Goal: Navigation & Orientation: Understand site structure

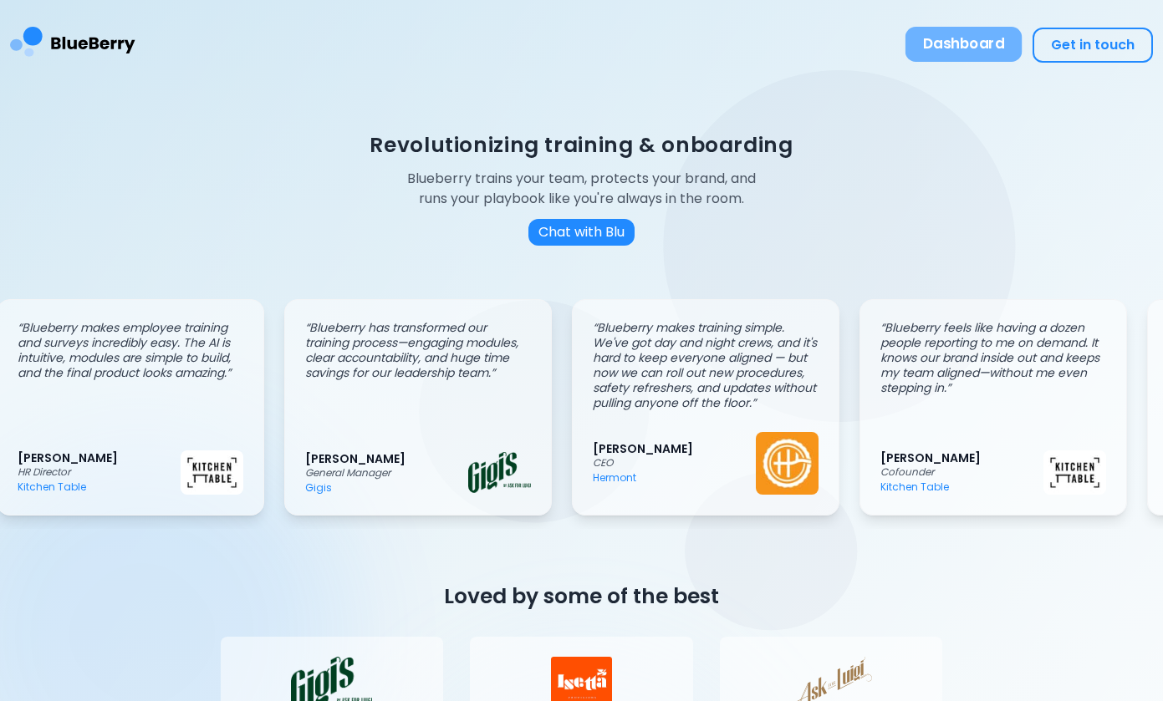
scroll to position [0, 19]
click at [949, 41] on button "Dashboard" at bounding box center [963, 44] width 117 height 35
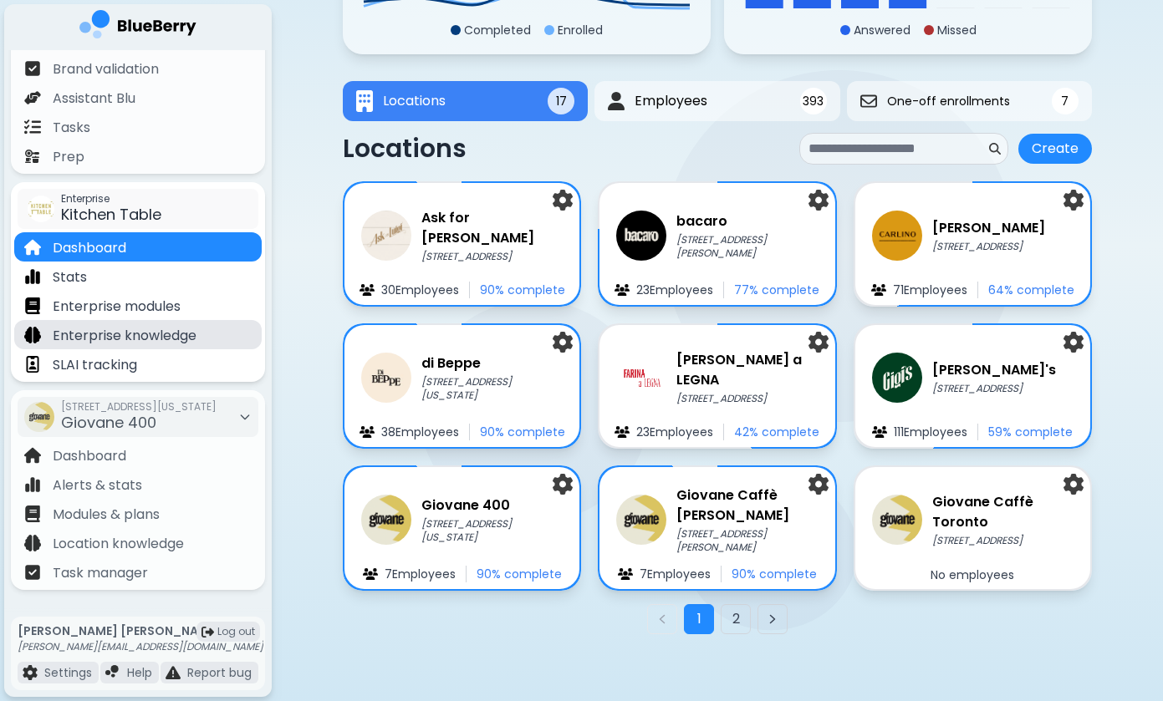
scroll to position [146, 0]
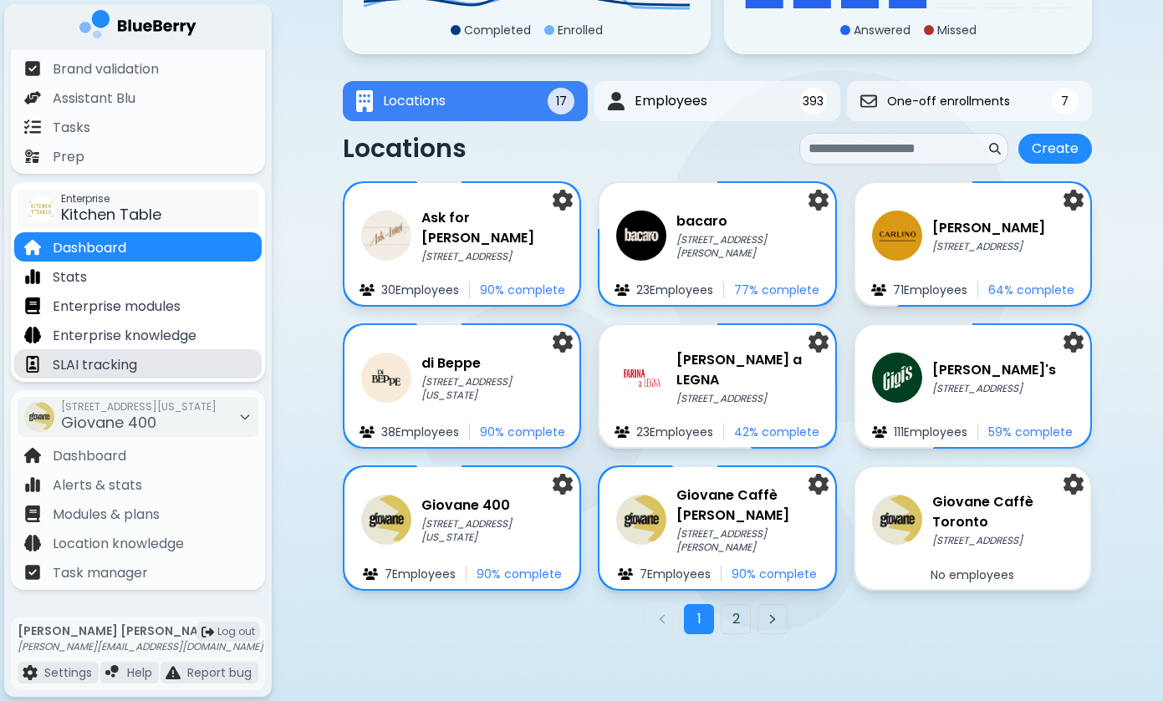
click at [120, 364] on p "SLAI tracking" at bounding box center [95, 365] width 84 height 20
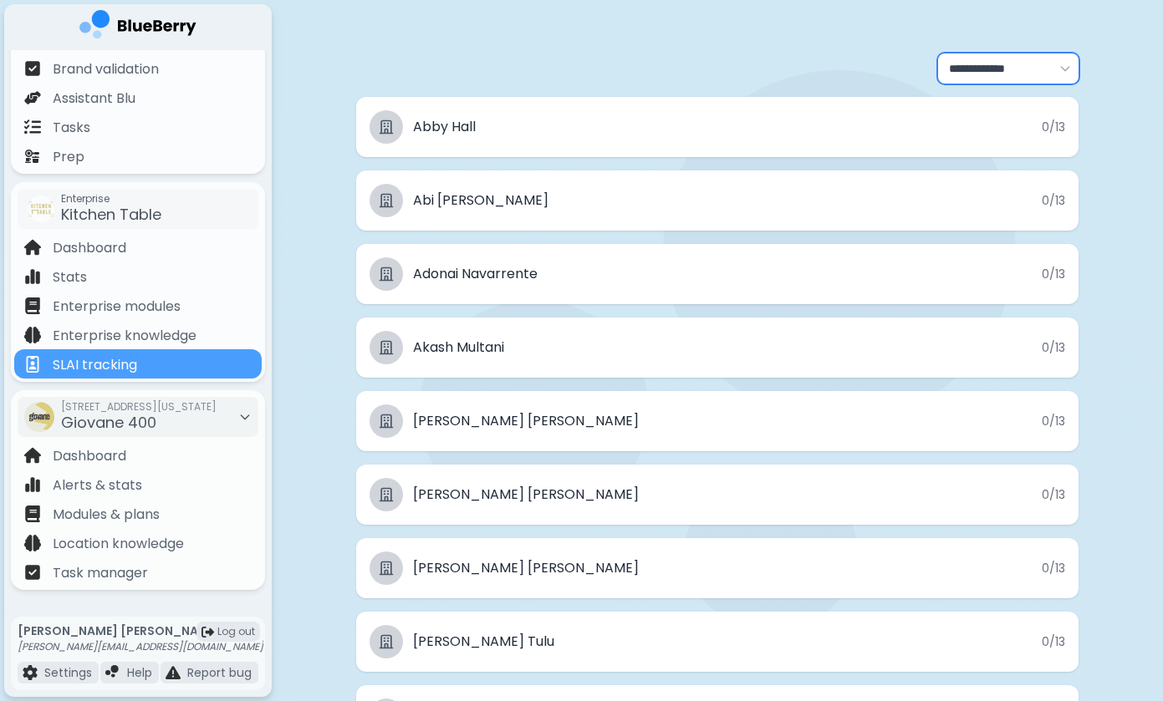
select select "**********"
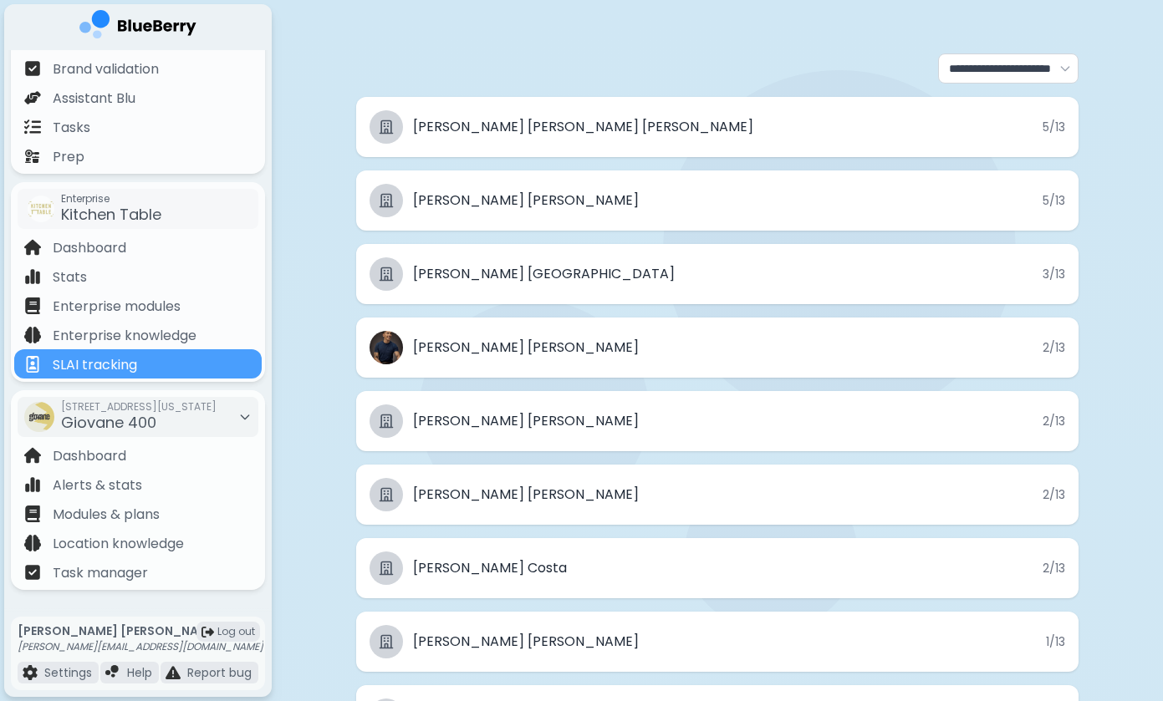
click at [752, 415] on summary "[PERSON_NAME] 2 / 13" at bounding box center [718, 421] width 696 height 33
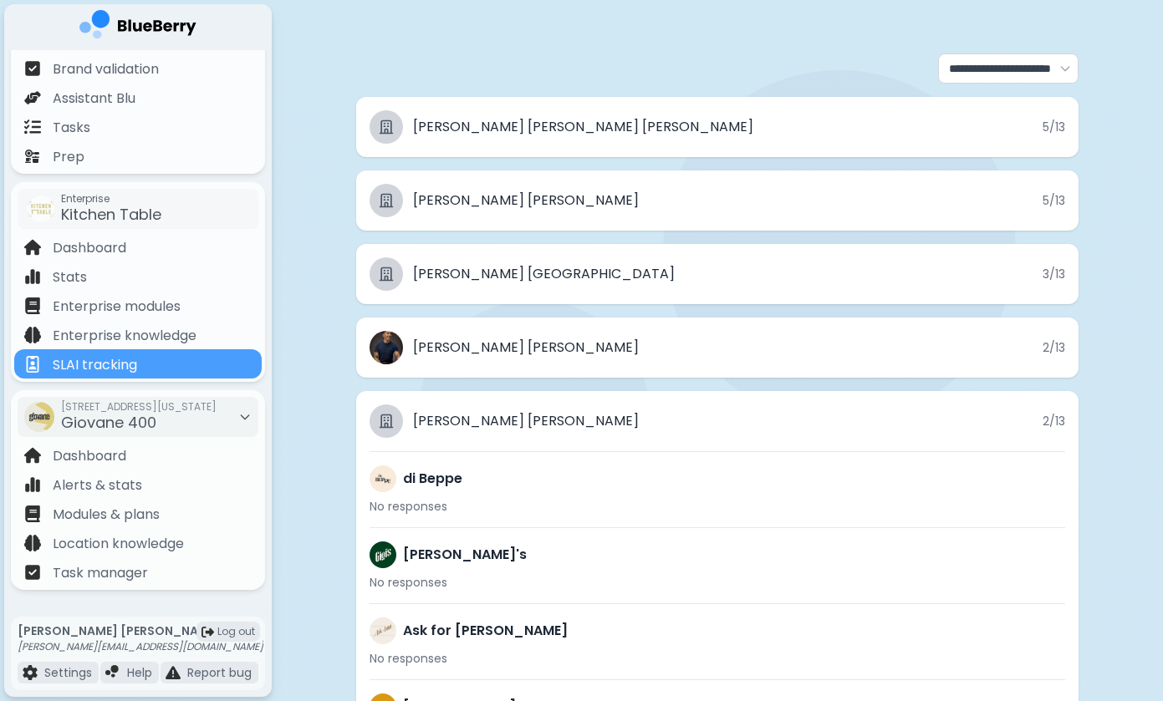
click at [781, 415] on summary "[PERSON_NAME] 2 / 13" at bounding box center [718, 421] width 696 height 33
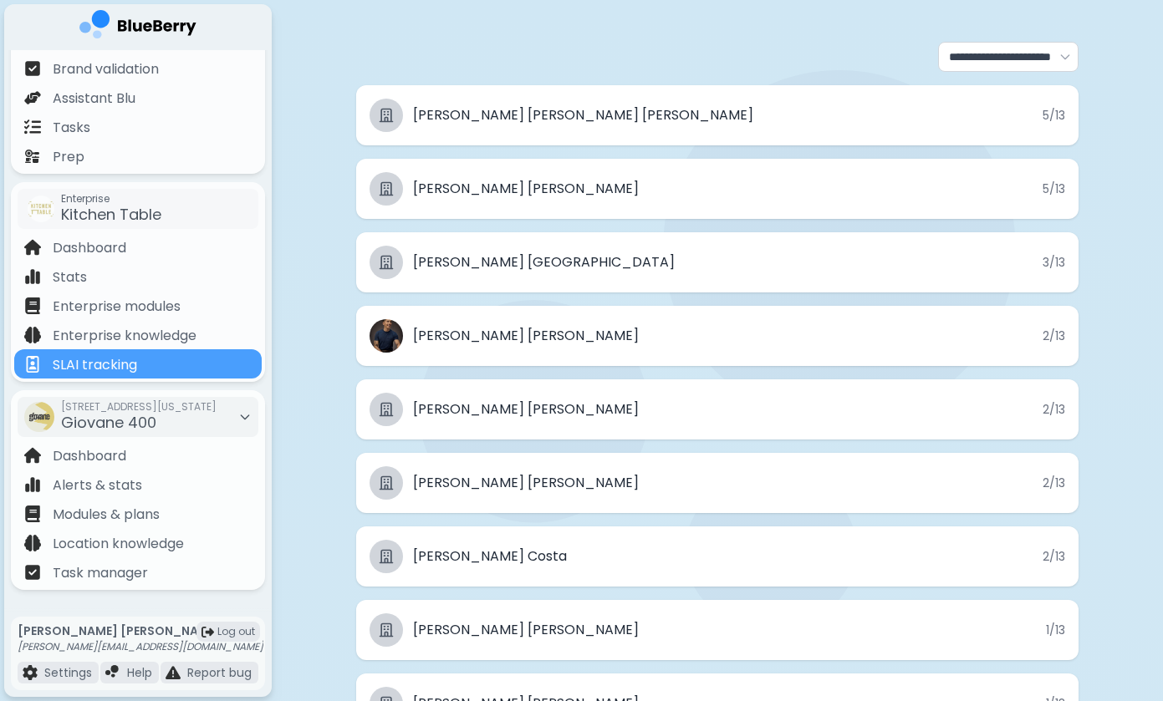
scroll to position [13, 0]
click at [666, 412] on summary "[PERSON_NAME] 2 / 13" at bounding box center [718, 408] width 696 height 33
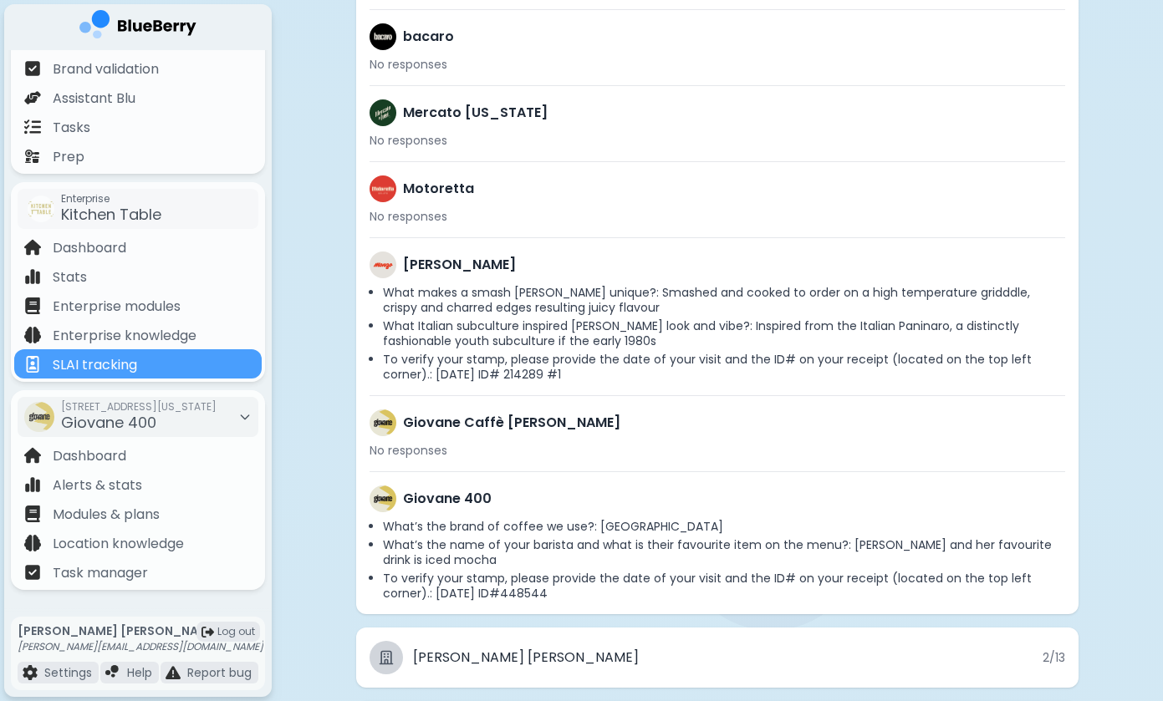
scroll to position [991, 0]
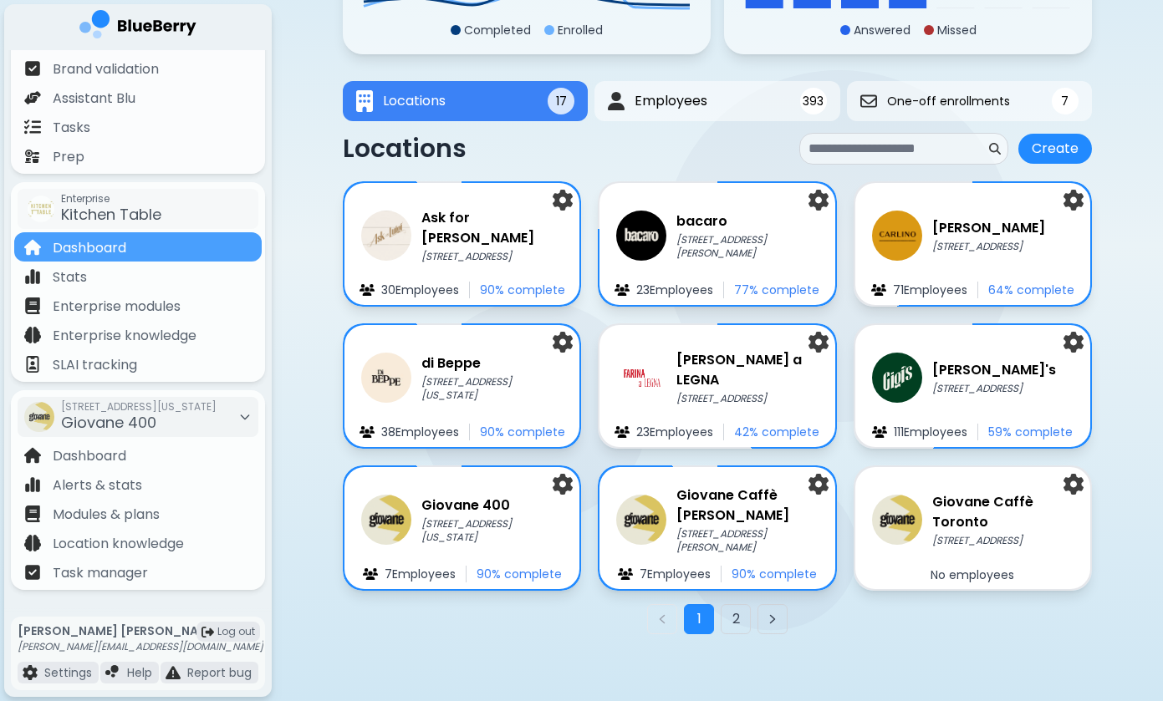
scroll to position [211, 0]
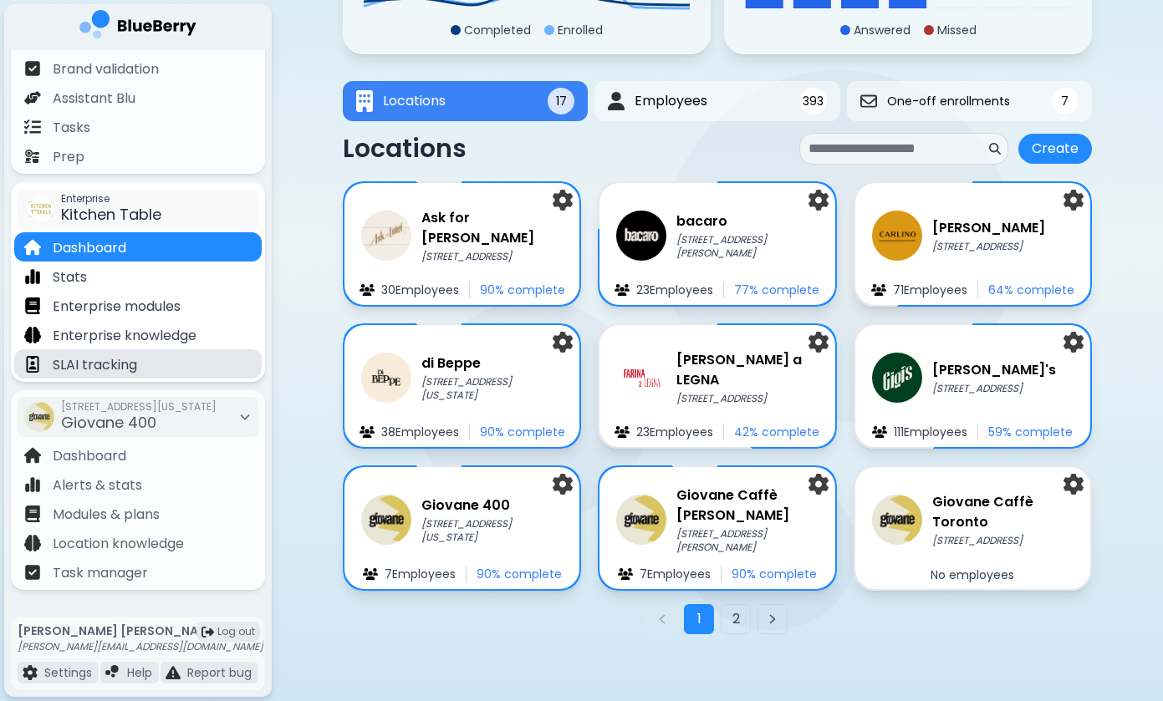
click at [134, 364] on p "SLAI tracking" at bounding box center [95, 365] width 84 height 20
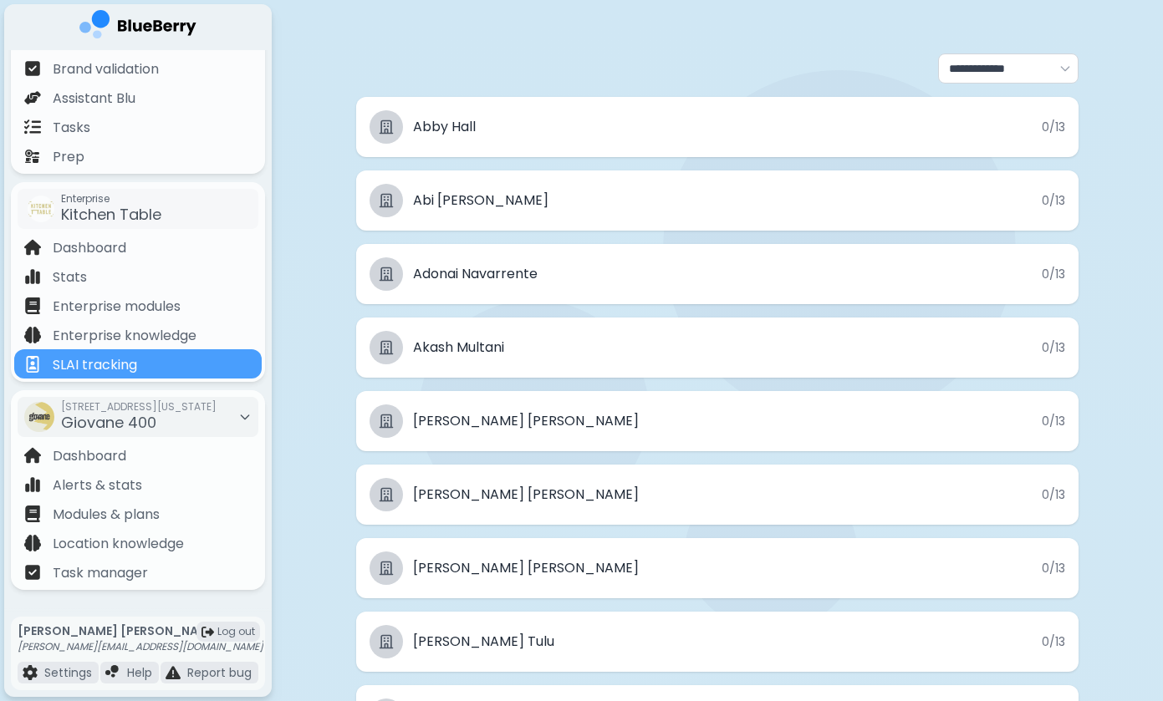
scroll to position [3, 0]
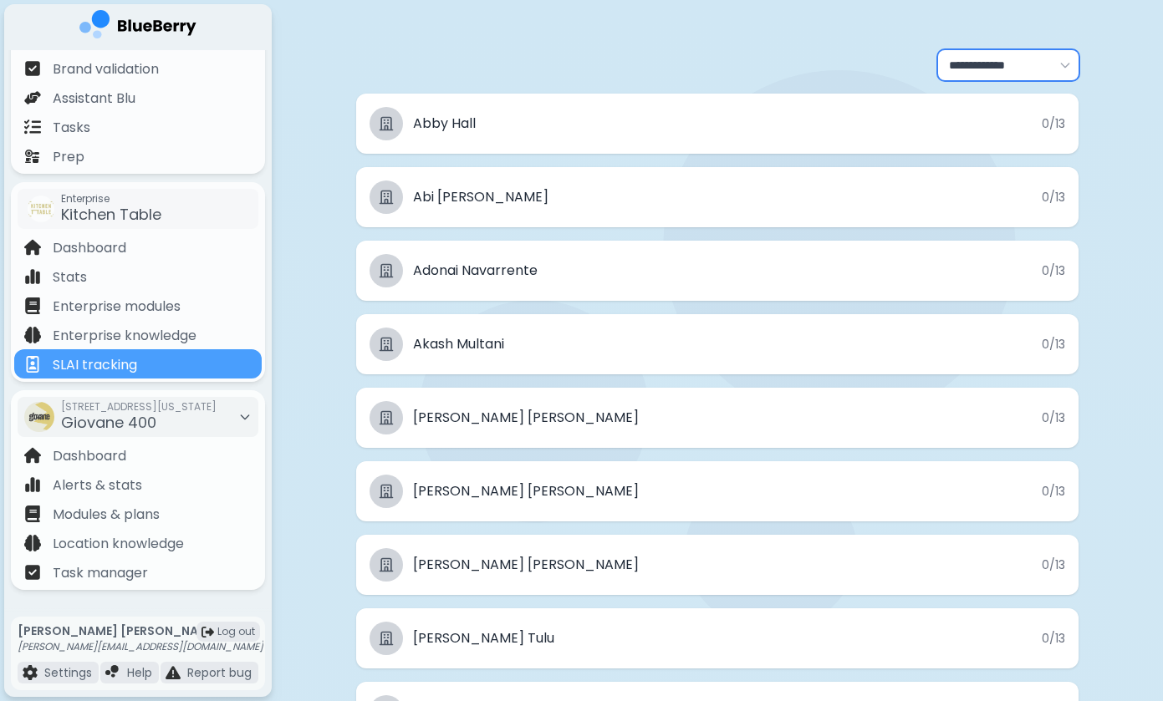
select select "**********"
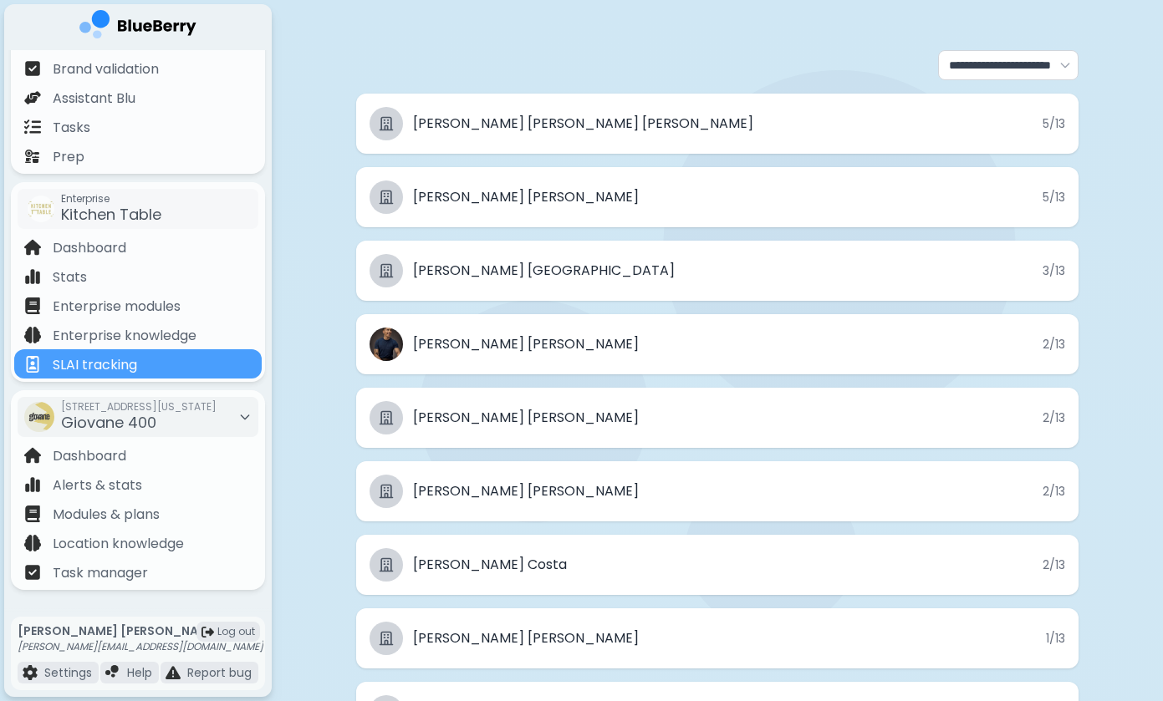
click at [664, 199] on summary "[PERSON_NAME] 5 / 13" at bounding box center [718, 197] width 696 height 33
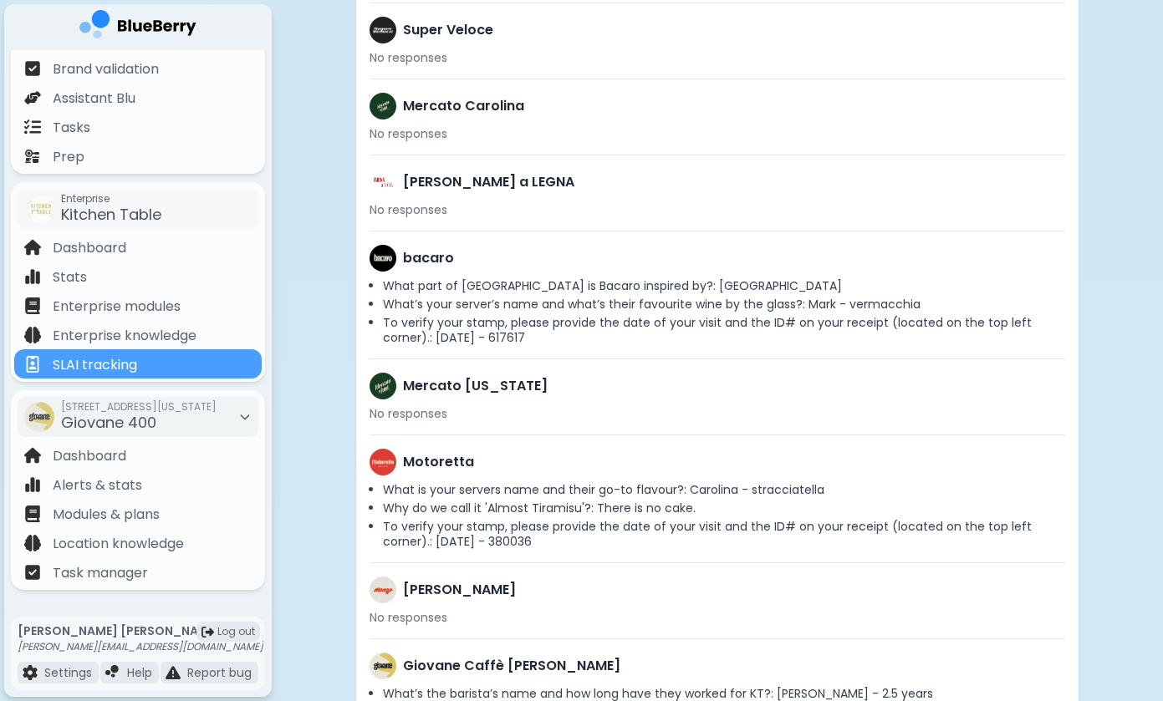
scroll to position [585, 0]
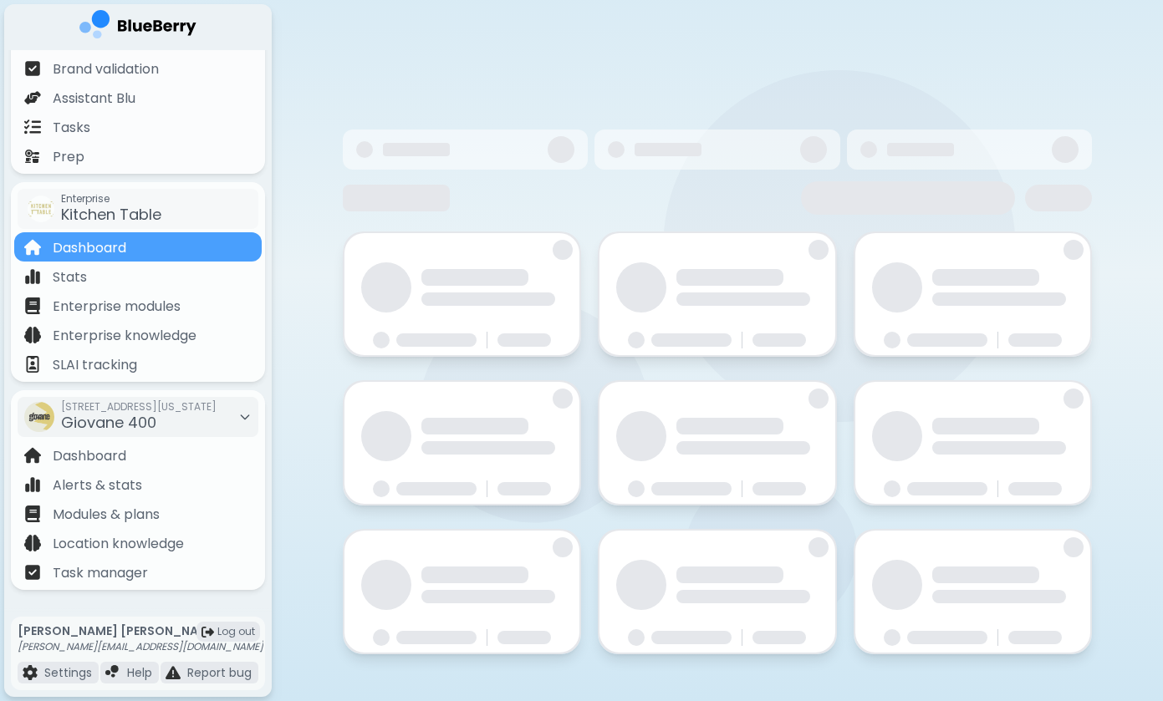
scroll to position [155, 0]
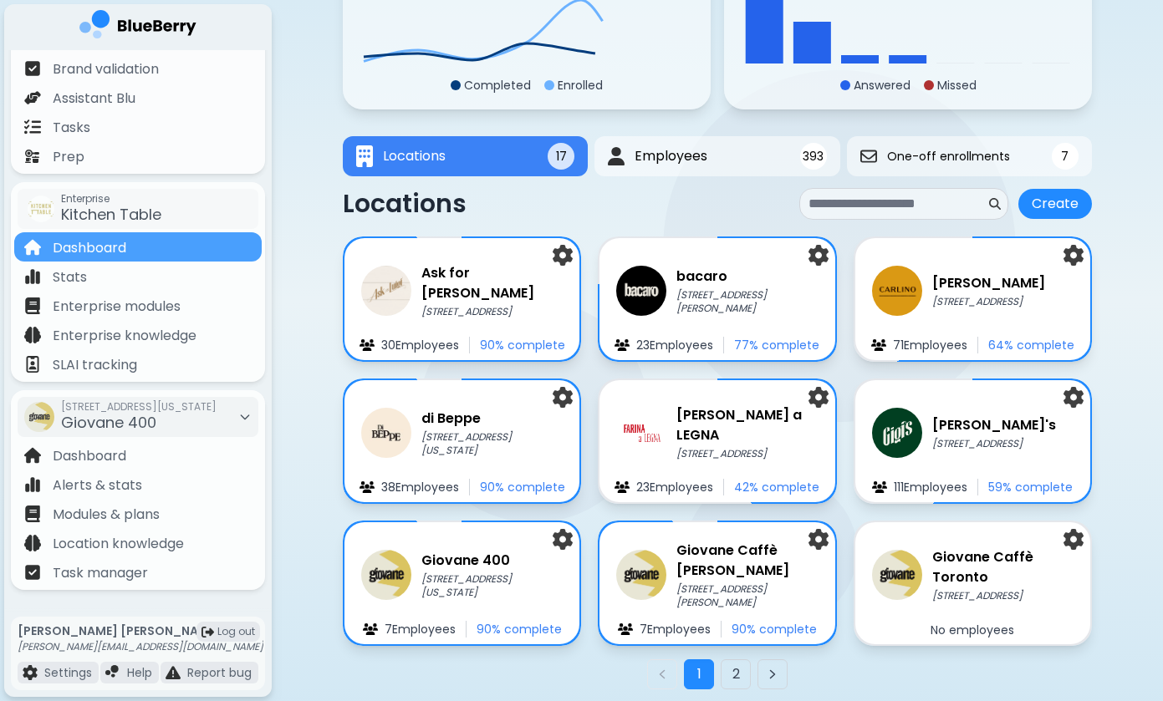
click at [283, 287] on div "Kitchen Table Total Complete 70 % Modules Completed Enrolled AskBlu Answered Mi…" at bounding box center [717, 300] width 891 height 911
click at [123, 152] on div "Prep" at bounding box center [137, 155] width 247 height 29
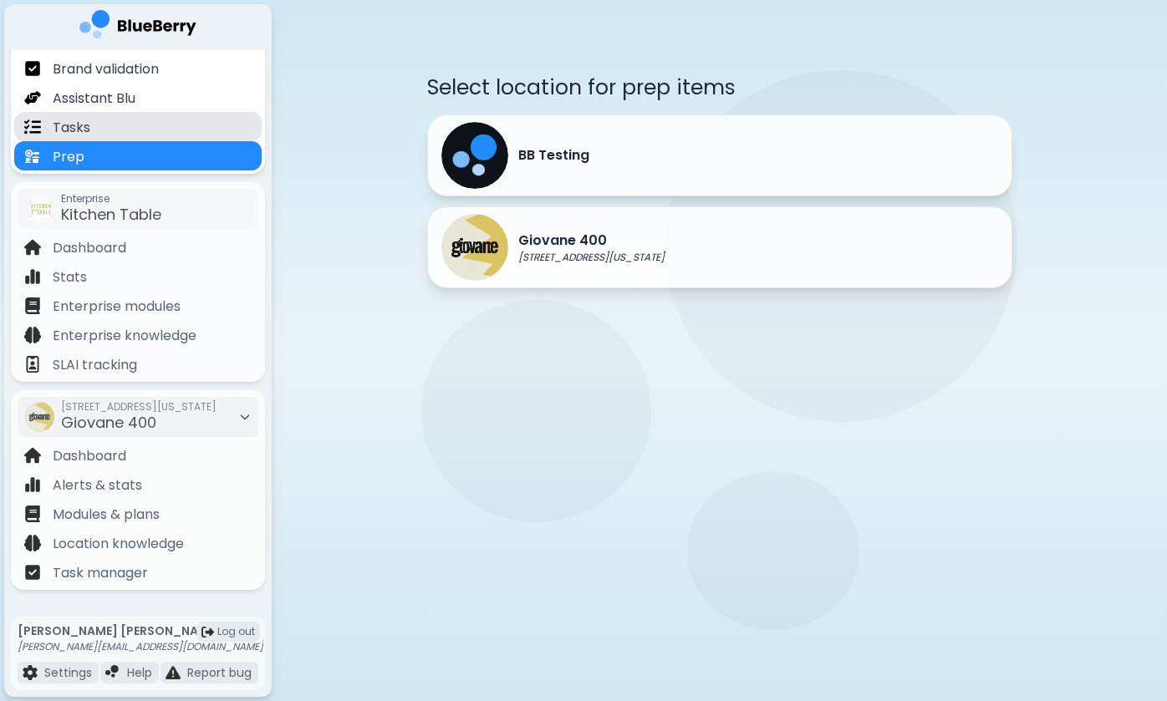
click at [176, 134] on div "Tasks" at bounding box center [137, 126] width 247 height 29
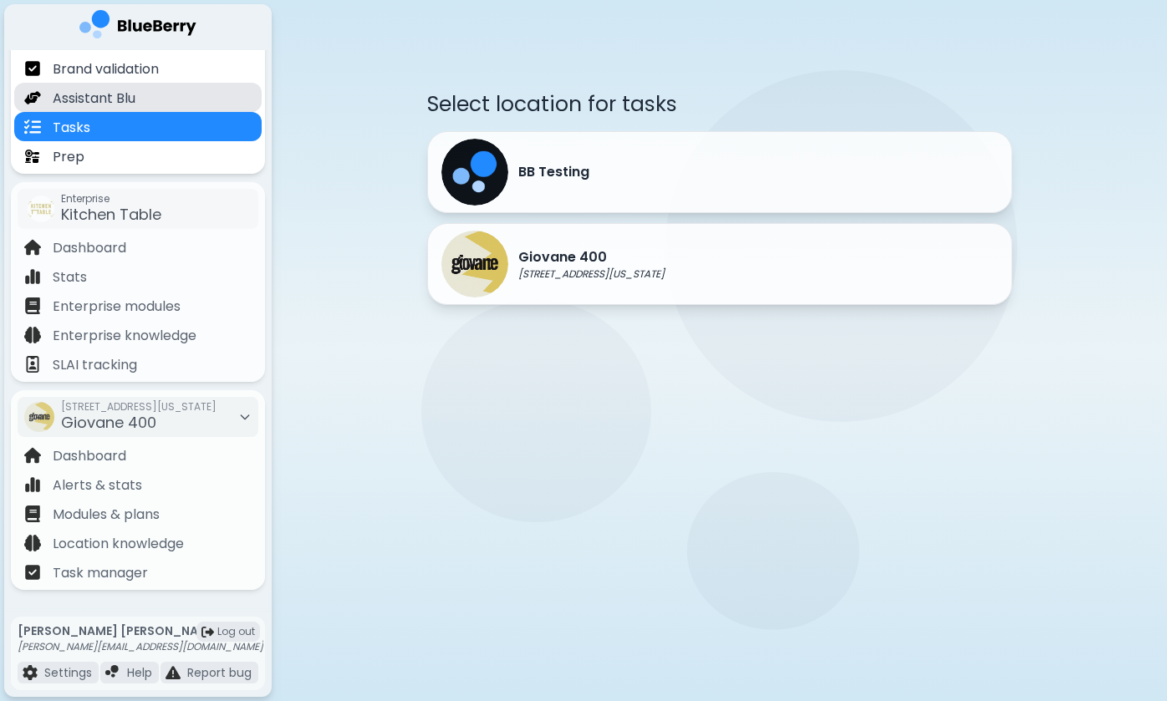
click at [189, 98] on div "Assistant Blu" at bounding box center [137, 97] width 247 height 29
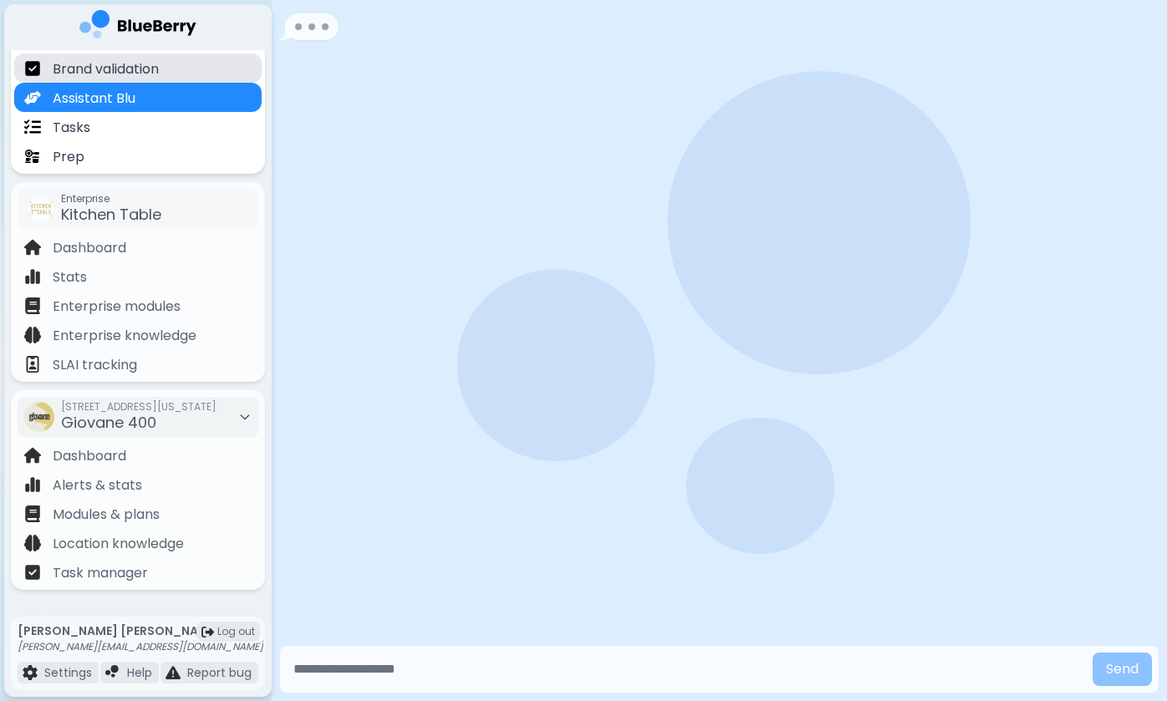
click at [195, 67] on div "Brand validation" at bounding box center [137, 68] width 247 height 29
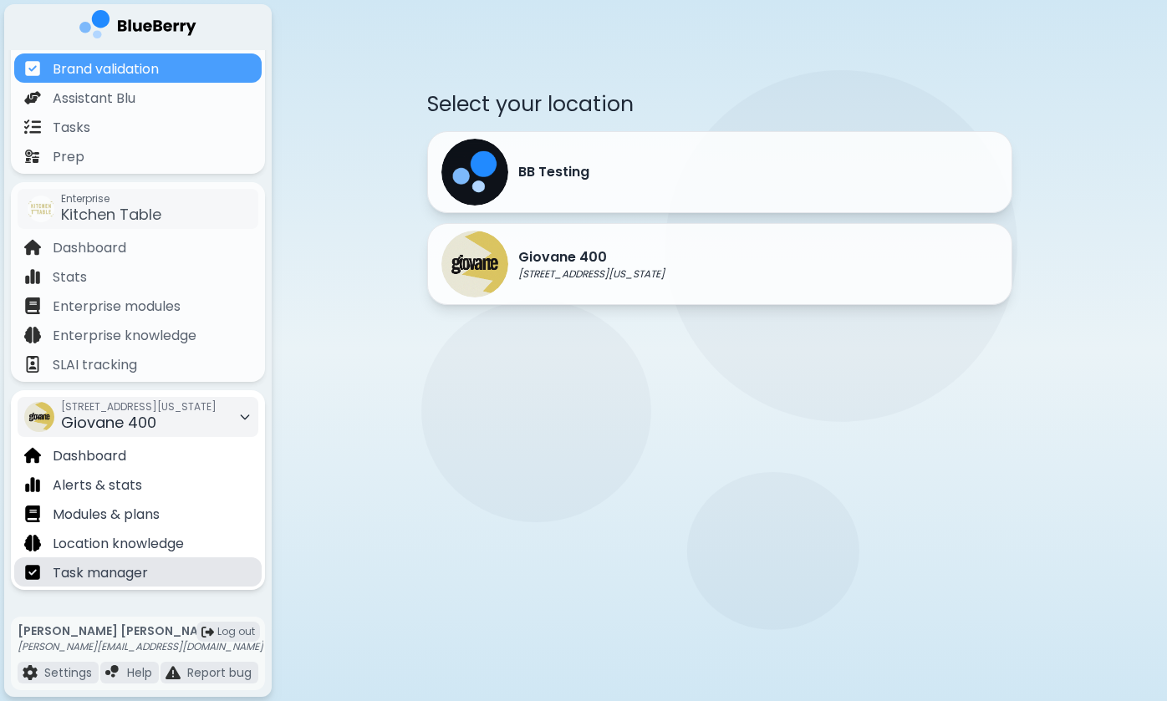
click at [145, 568] on p "Task manager" at bounding box center [100, 573] width 95 height 20
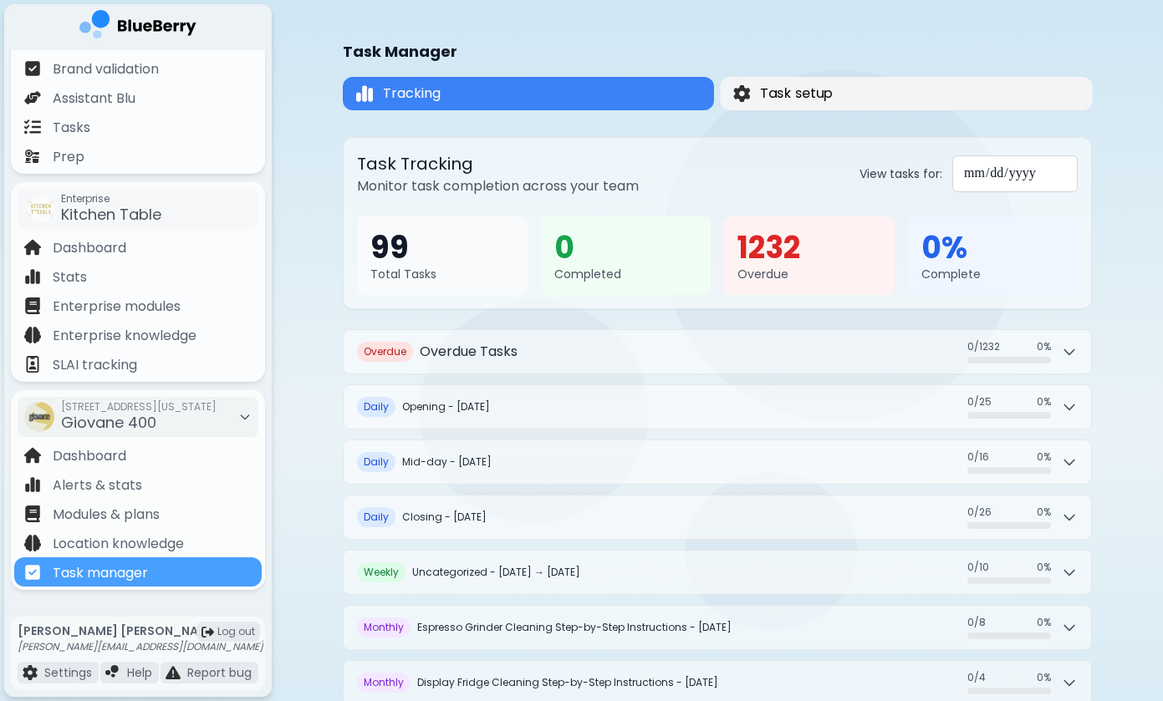
click at [828, 96] on span "Task setup" at bounding box center [796, 94] width 72 height 20
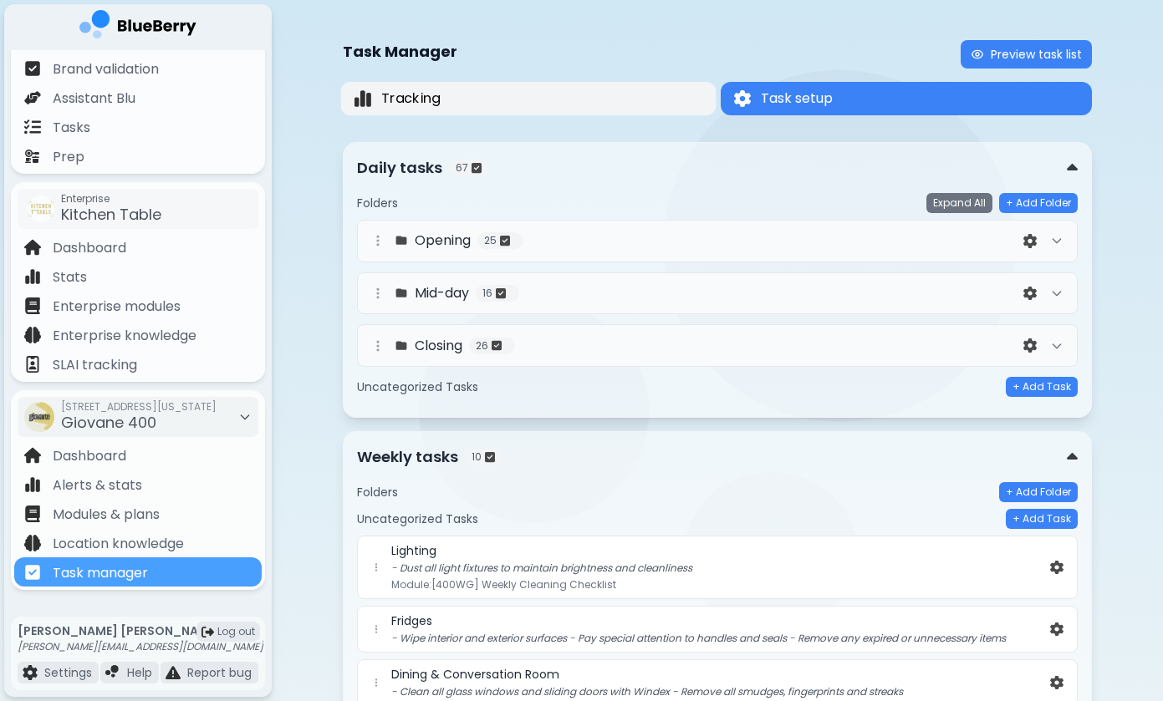
click at [618, 104] on button "Tracking" at bounding box center [528, 98] width 375 height 33
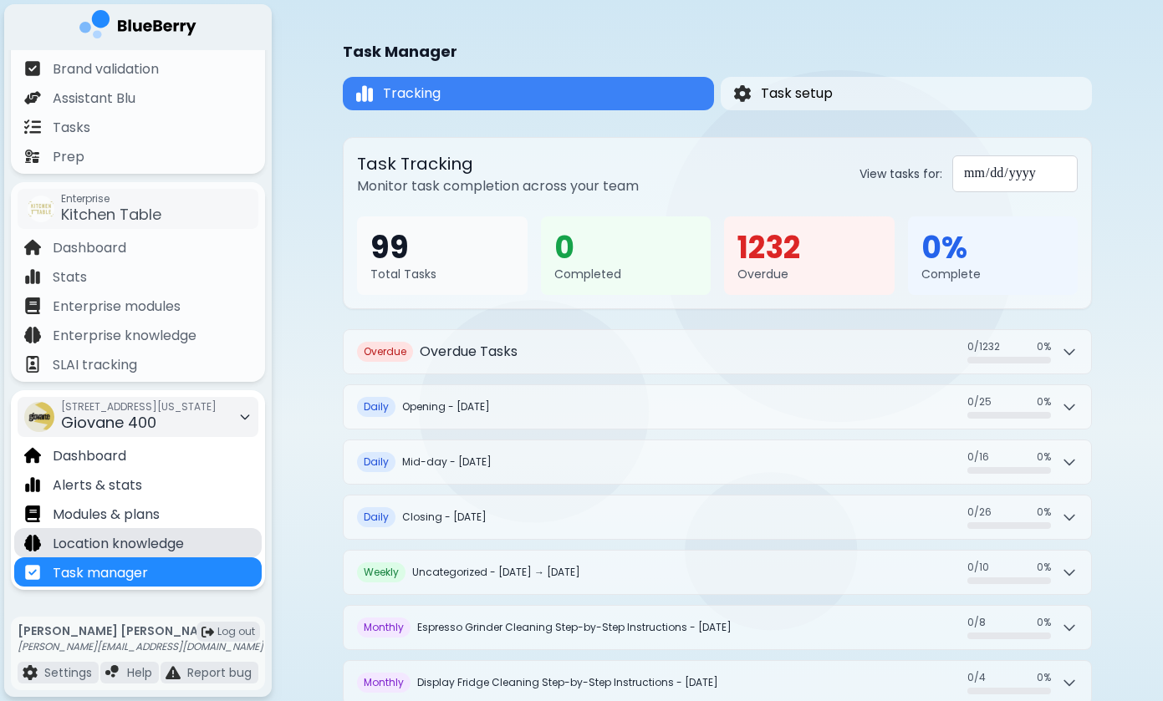
click at [155, 529] on div "Location knowledge" at bounding box center [137, 542] width 247 height 29
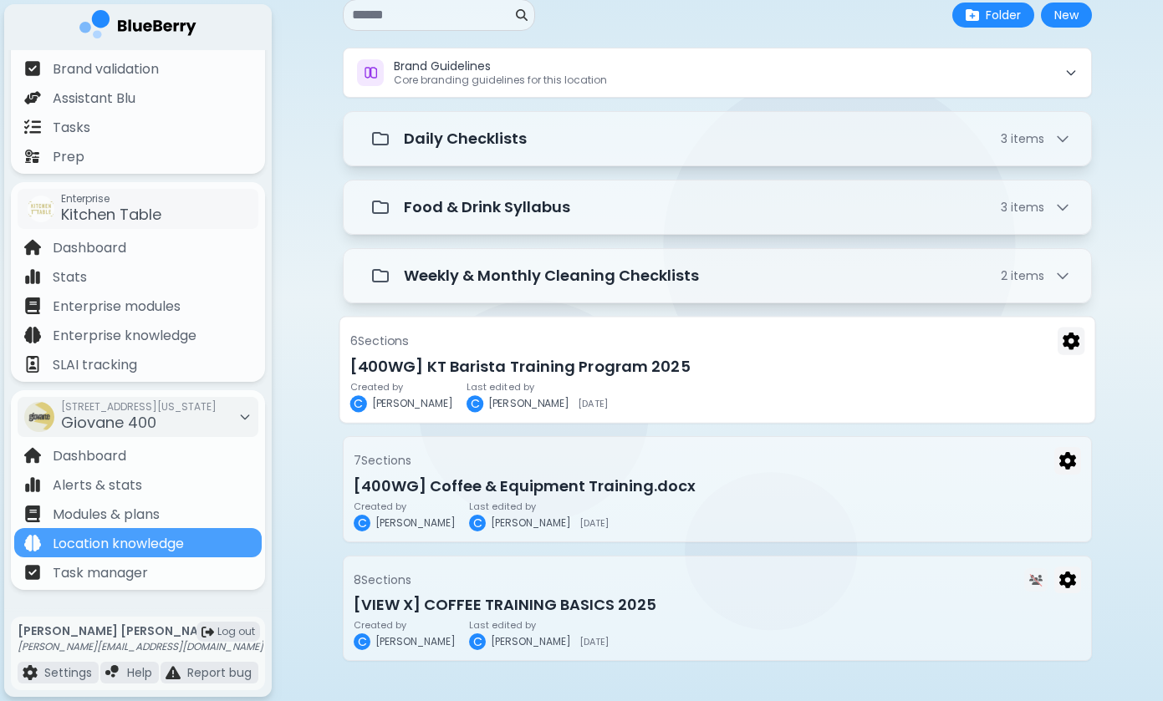
scroll to position [102, 0]
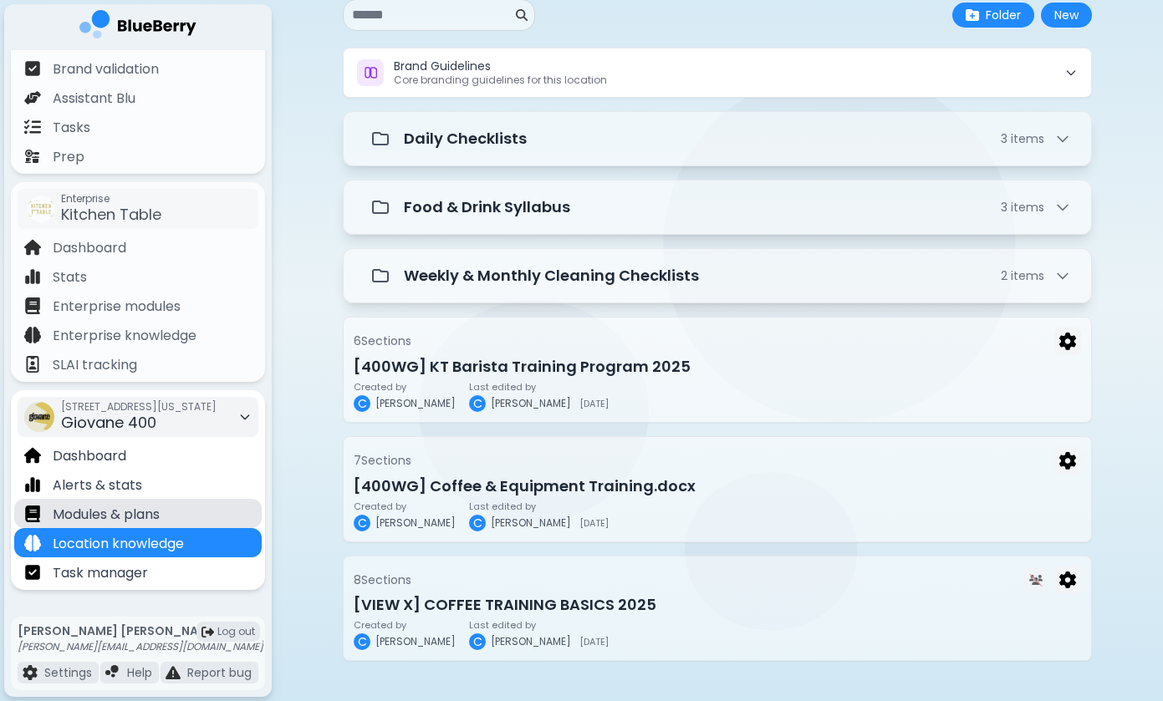
click at [181, 517] on div "Modules & plans" at bounding box center [137, 513] width 247 height 29
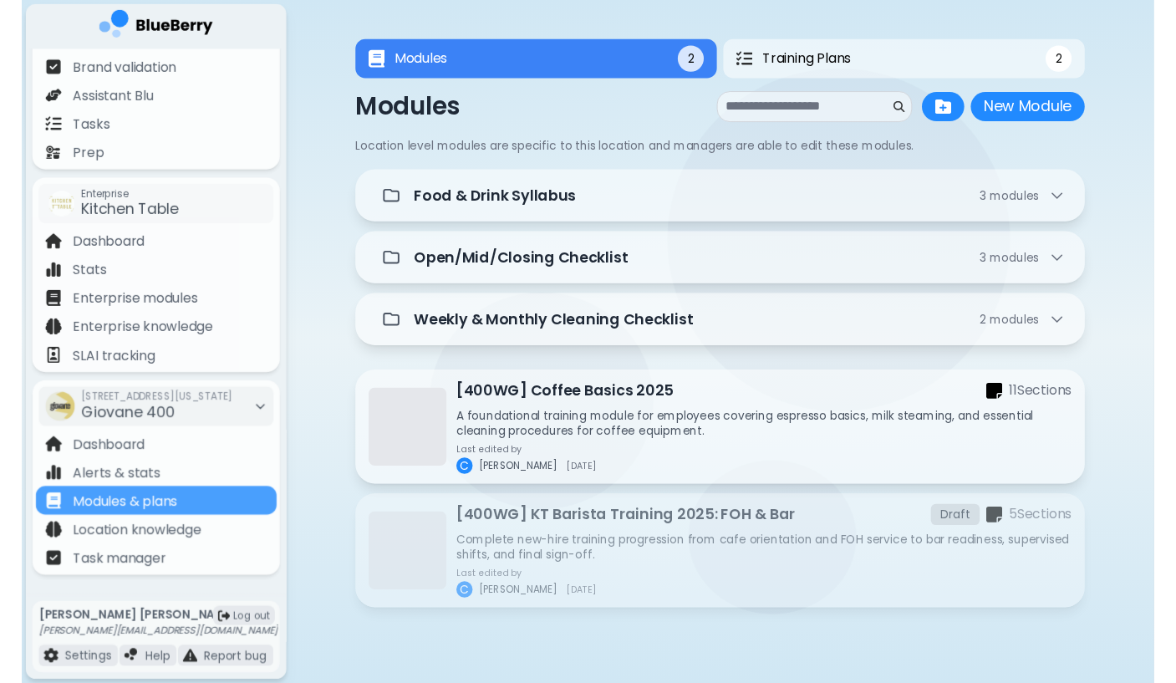
scroll to position [145, 0]
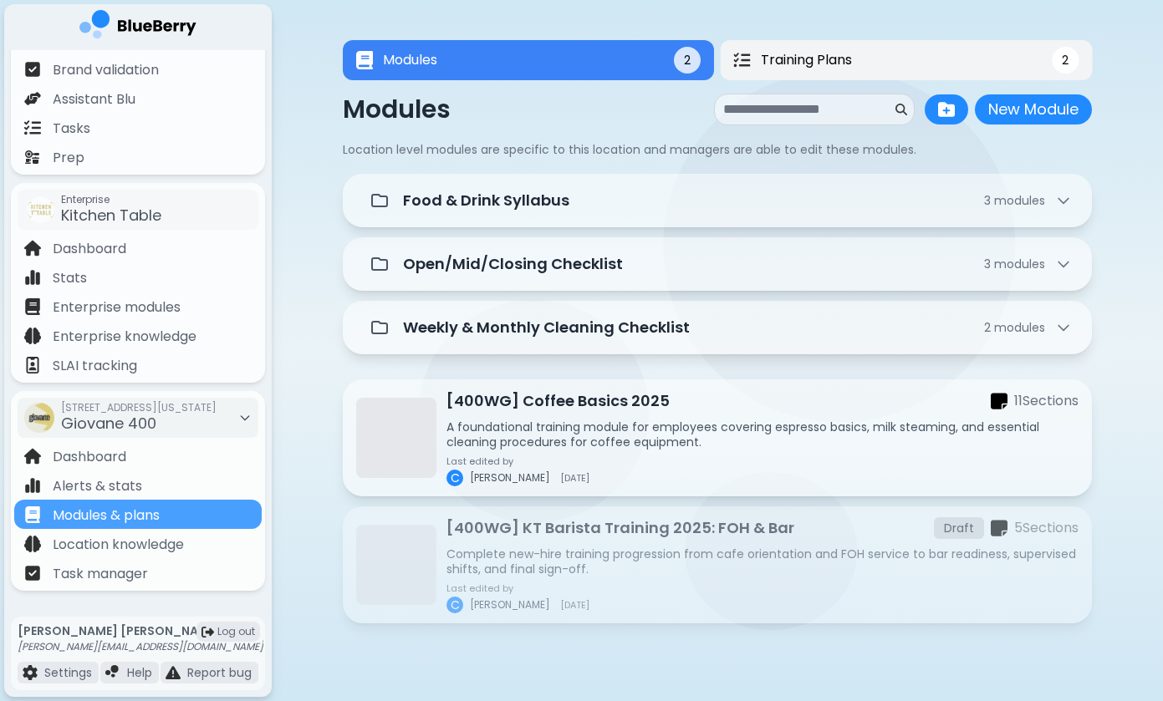
click at [824, 54] on span "Training Plans" at bounding box center [806, 60] width 91 height 20
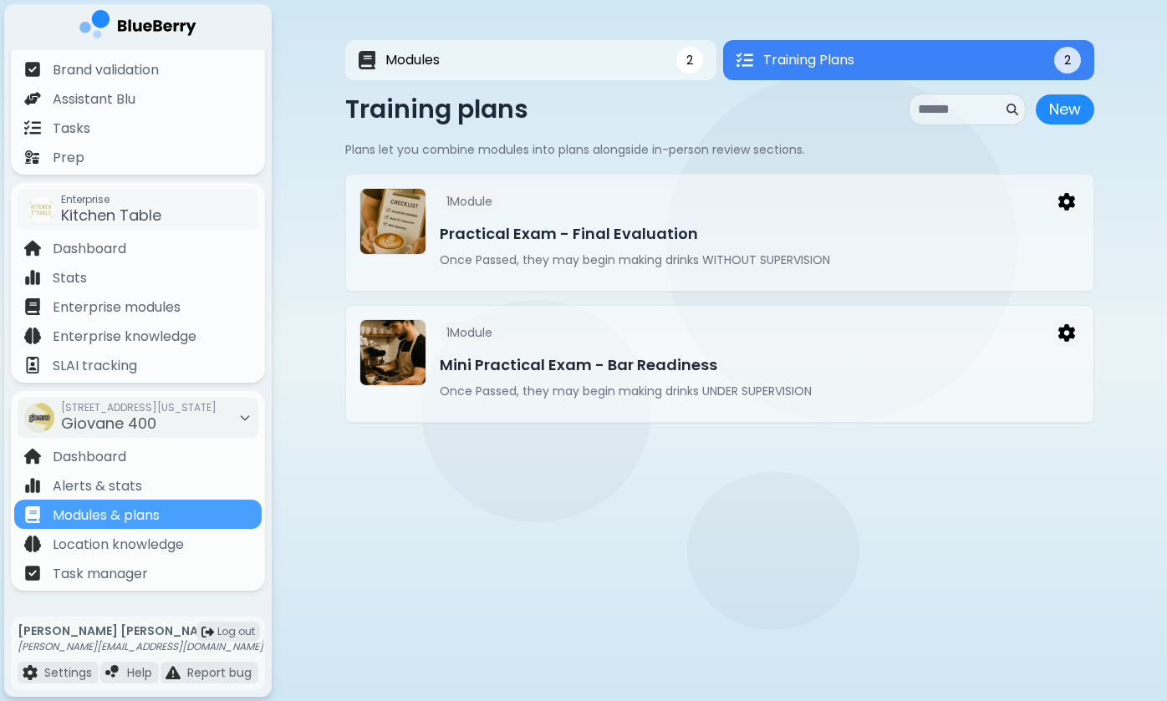
click at [325, 191] on div "Modules 2 Training Plans 2 2 Training Plans 2 Modules New Module New Module Loc…" at bounding box center [719, 231] width 895 height 463
click at [309, 258] on div "Modules 2 Training Plans 2 2 Training Plans 2 Modules New Module New Module Loc…" at bounding box center [719, 231] width 895 height 463
click at [309, 281] on div "Modules 2 Training Plans 2 2 Training Plans 2 Modules New Module New Module Loc…" at bounding box center [719, 231] width 895 height 463
